Goal: Information Seeking & Learning: Learn about a topic

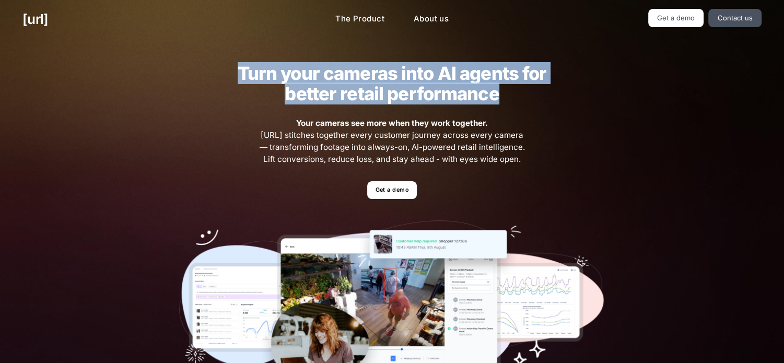
drag, startPoint x: 240, startPoint y: 76, endPoint x: 507, endPoint y: 101, distance: 268.5
click at [507, 101] on h2 "Turn your cameras into AI agents for better retail performance" at bounding box center [391, 83] width 341 height 41
click at [365, 21] on link "The Product" at bounding box center [360, 19] width 66 height 20
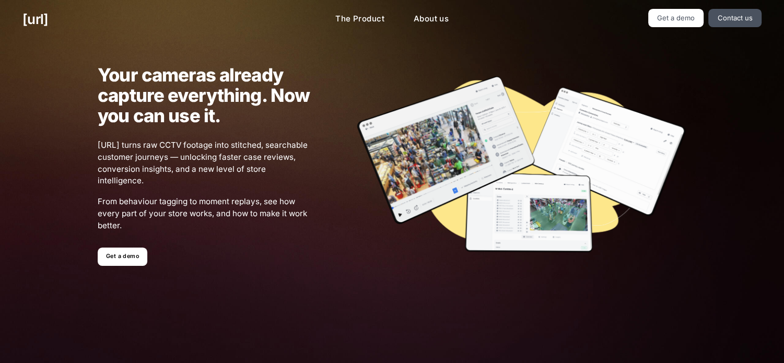
drag, startPoint x: 100, startPoint y: 144, endPoint x: 184, endPoint y: 180, distance: 91.4
click at [184, 180] on span "[URL] turns raw CCTV footage into stitched, searchable customer journeys — unlo…" at bounding box center [204, 163] width 212 height 48
click at [431, 21] on link "About us" at bounding box center [431, 19] width 52 height 20
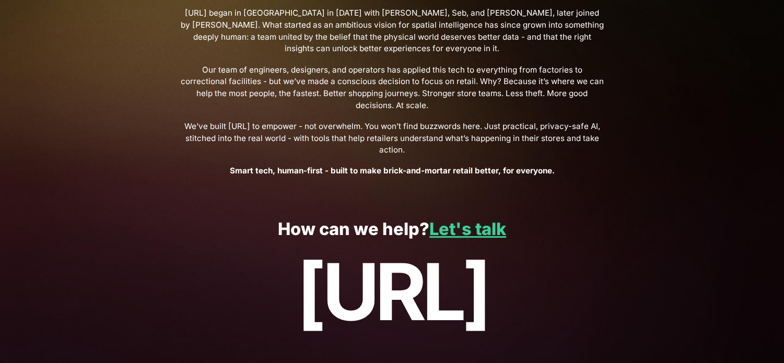
scroll to position [402, 0]
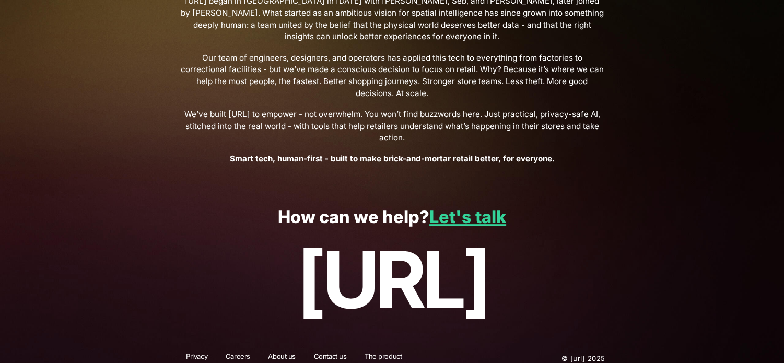
click at [282, 351] on link "About us" at bounding box center [281, 358] width 41 height 14
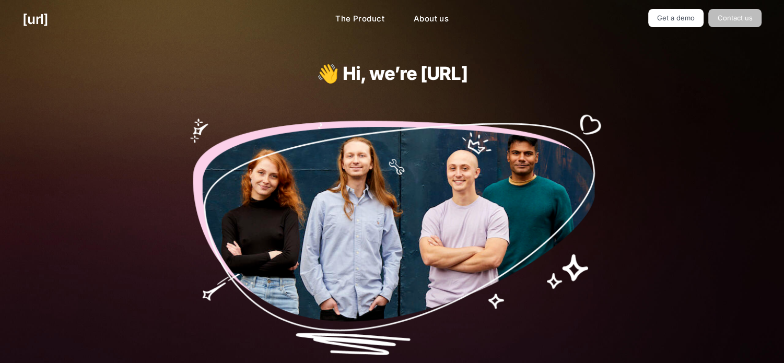
click at [743, 16] on link "Contact us" at bounding box center [734, 18] width 53 height 18
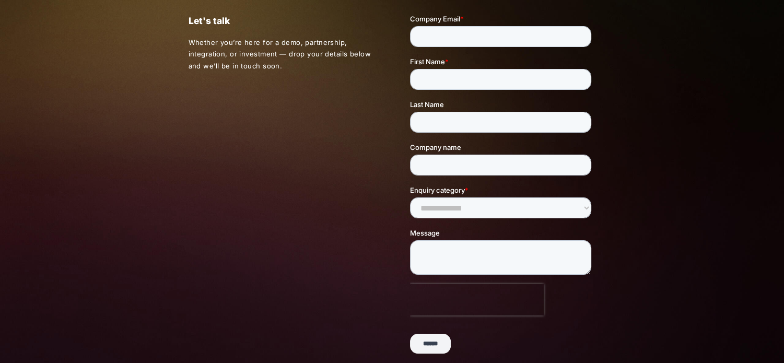
scroll to position [52, 0]
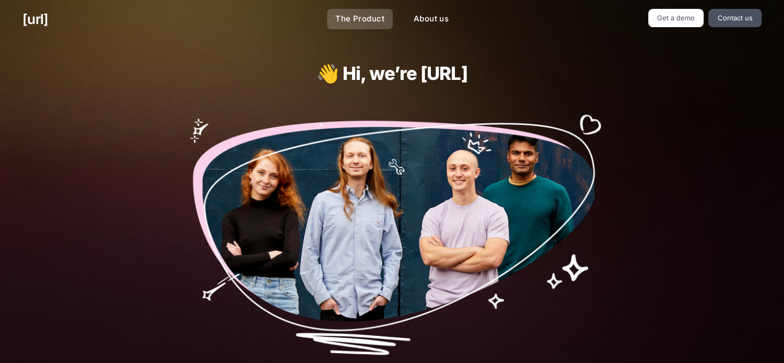
click at [374, 19] on link "The Product" at bounding box center [360, 19] width 66 height 20
